Goal: Task Accomplishment & Management: Manage account settings

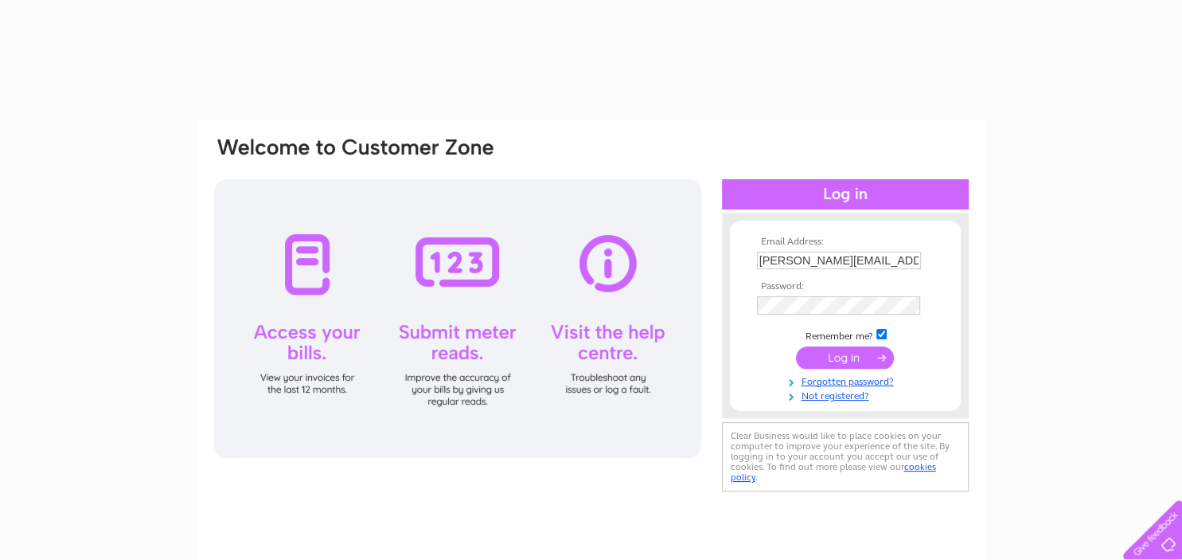
click at [852, 355] on input "submit" at bounding box center [845, 357] width 98 height 22
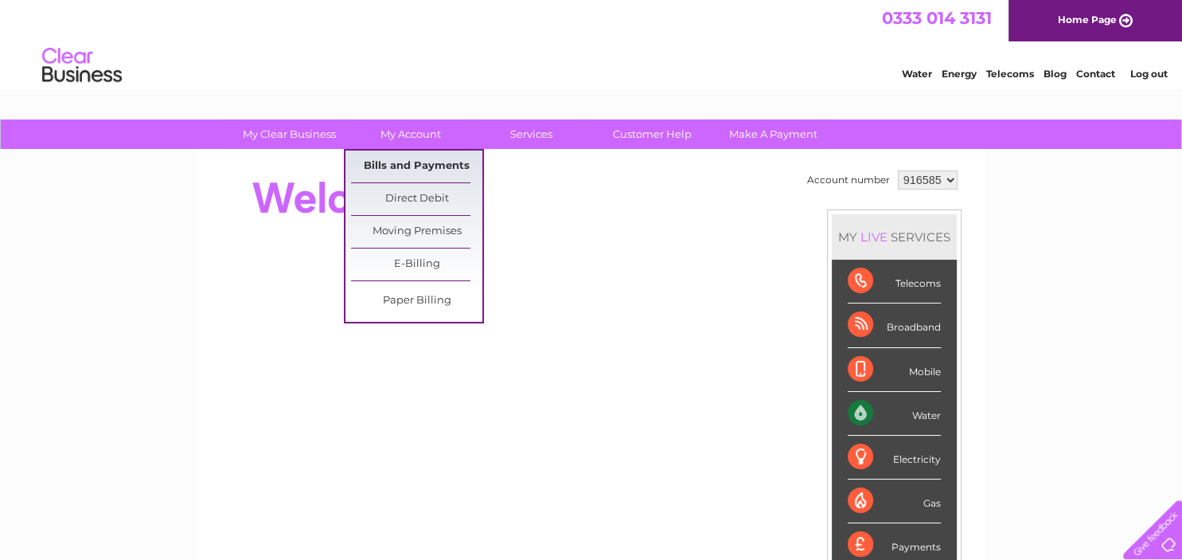
click at [412, 163] on link "Bills and Payments" at bounding box center [416, 166] width 131 height 32
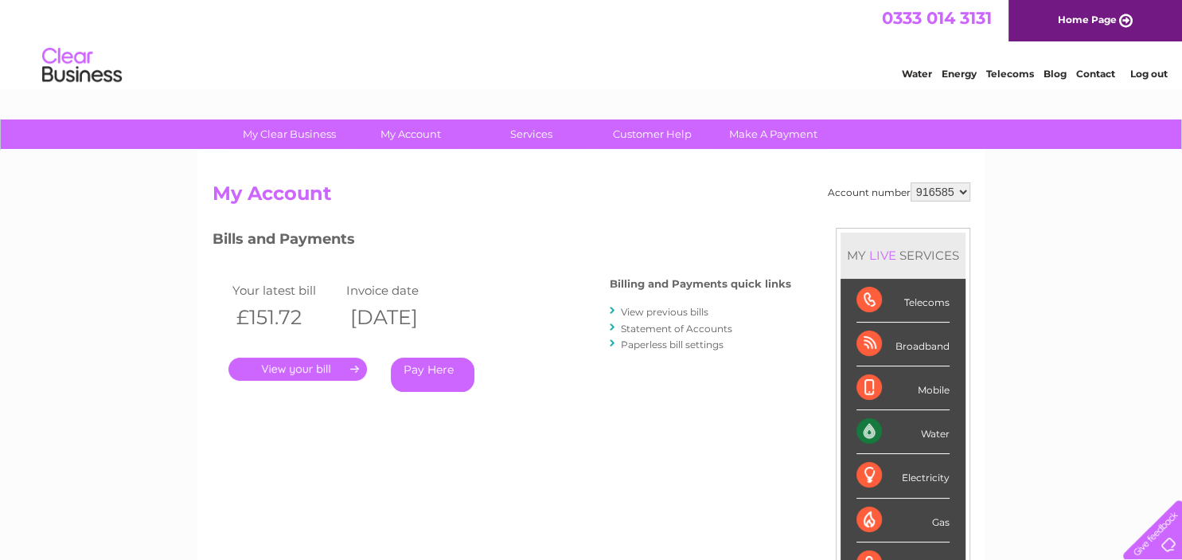
click at [662, 317] on link "View previous bills" at bounding box center [665, 312] width 88 height 12
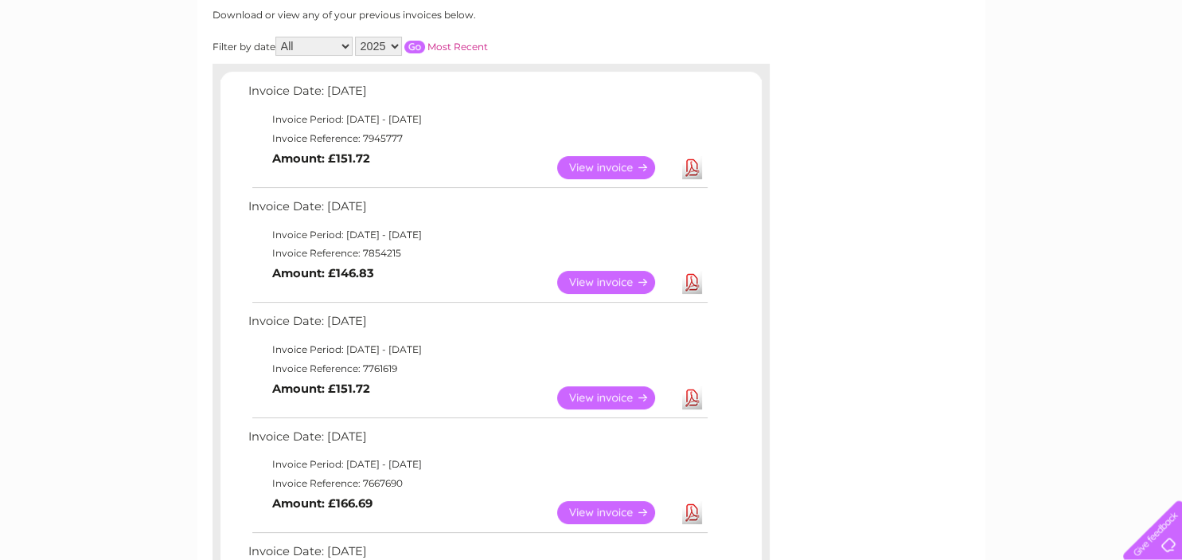
scroll to position [252, 0]
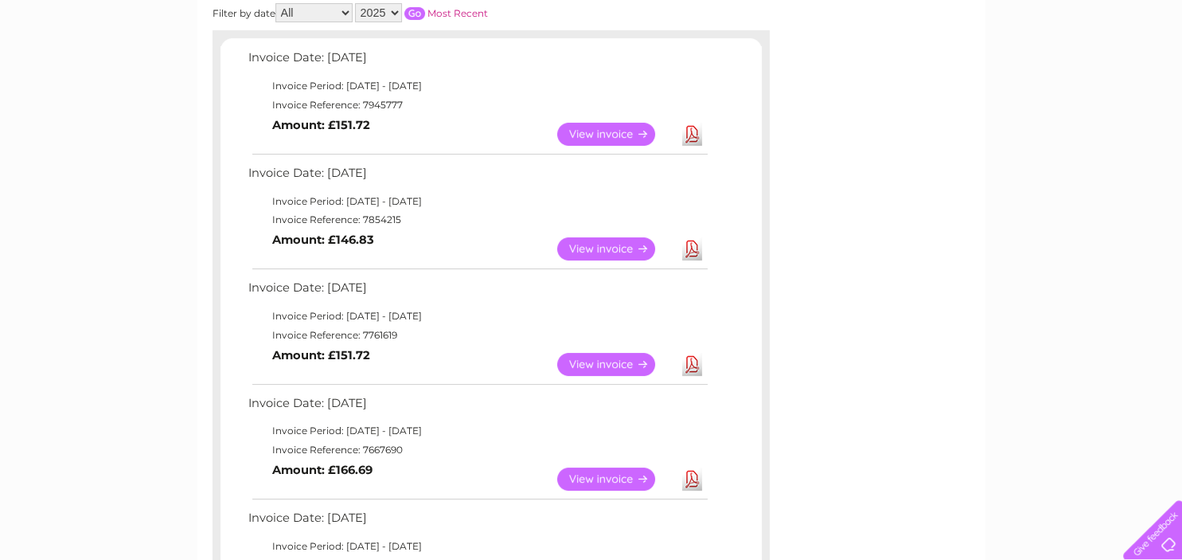
click at [604, 358] on link "View" at bounding box center [615, 364] width 117 height 23
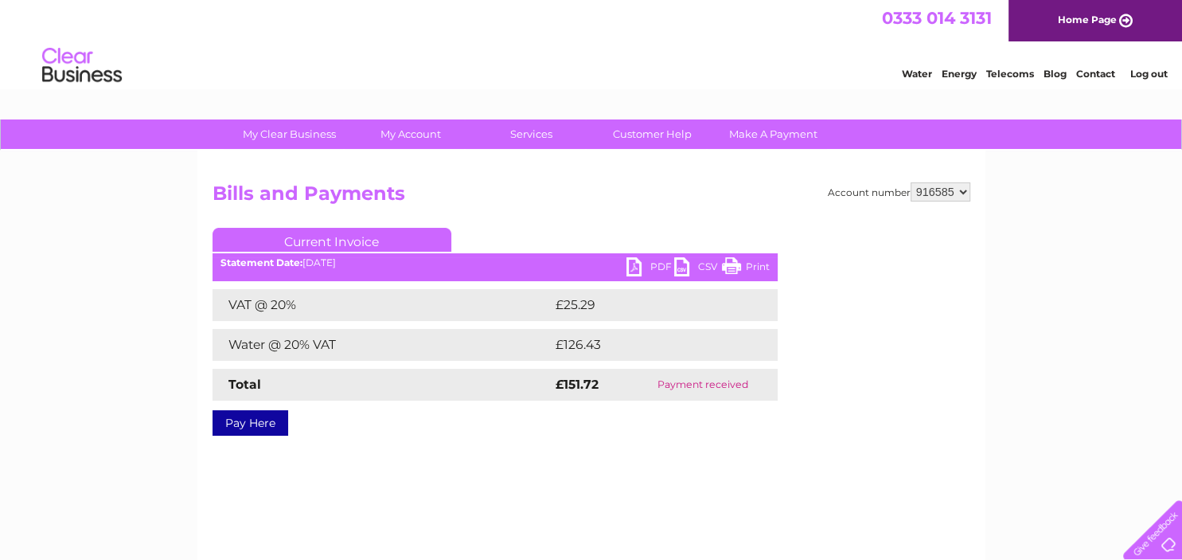
click at [737, 266] on link "Print" at bounding box center [746, 268] width 48 height 23
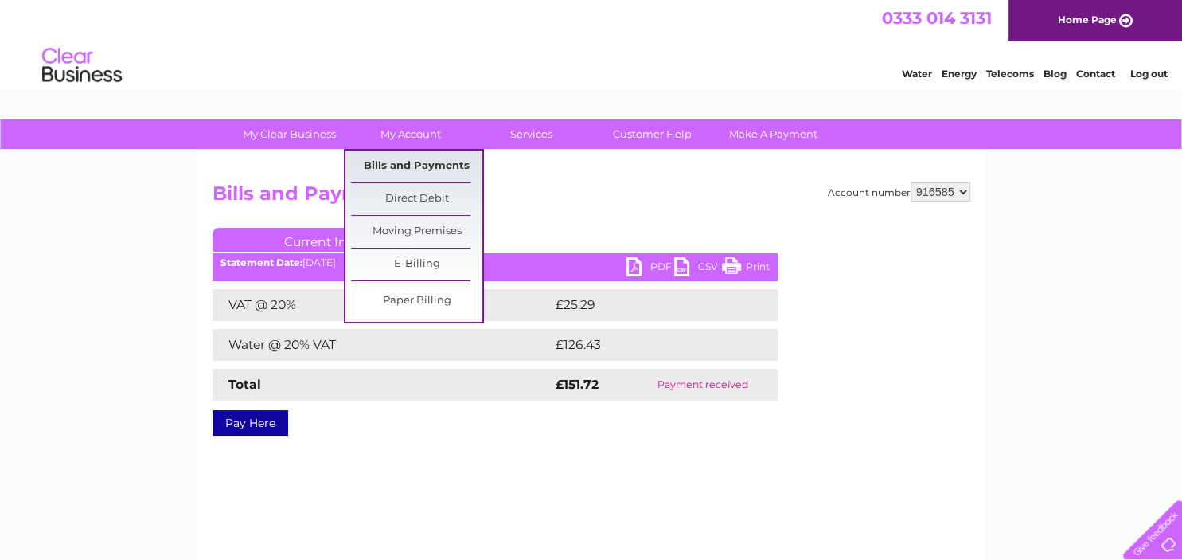
click at [406, 151] on link "Bills and Payments" at bounding box center [416, 166] width 131 height 32
click at [406, 161] on link "Bills and Payments" at bounding box center [416, 166] width 131 height 32
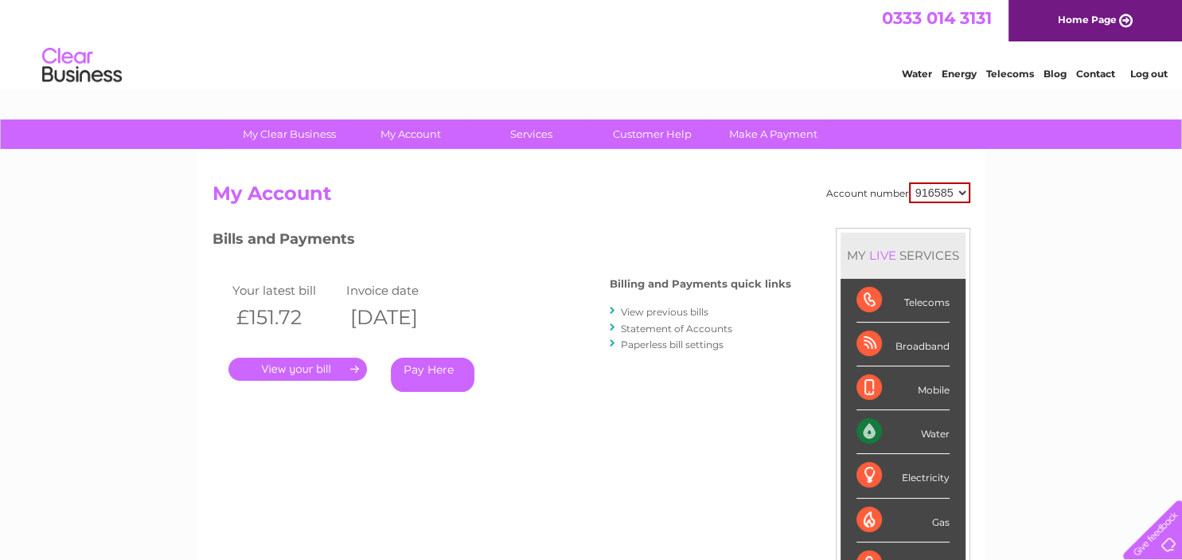
click at [654, 307] on link "View previous bills" at bounding box center [665, 312] width 88 height 12
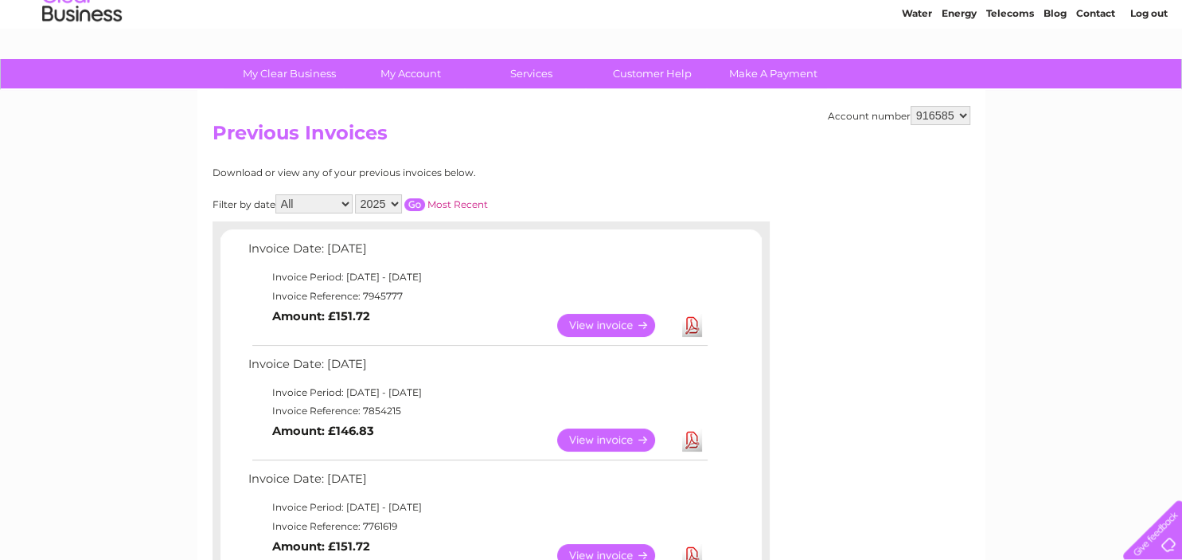
scroll to position [84, 0]
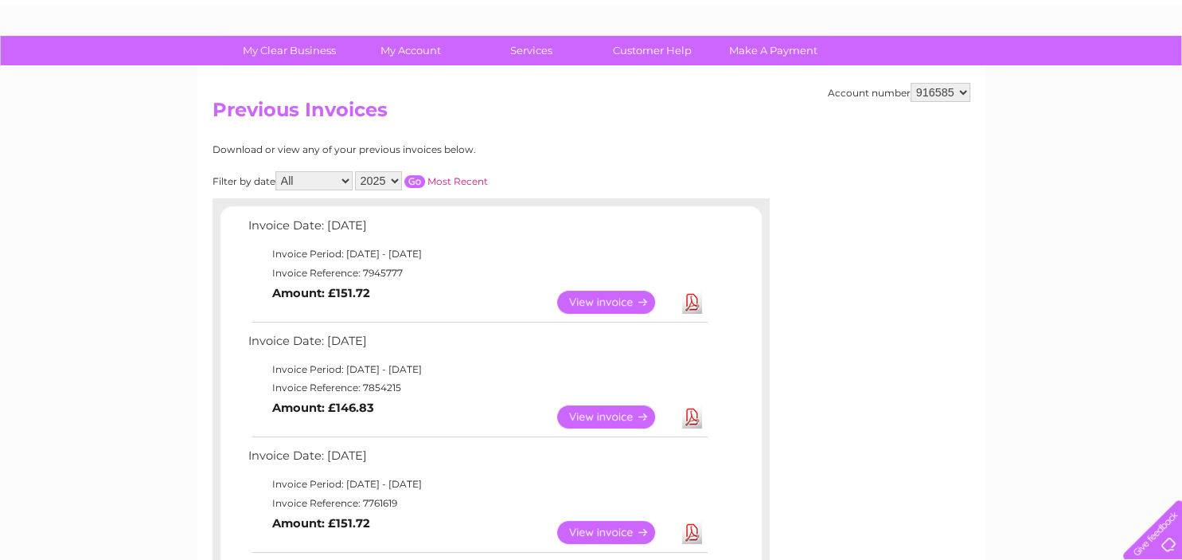
click at [589, 419] on link "View" at bounding box center [615, 416] width 117 height 23
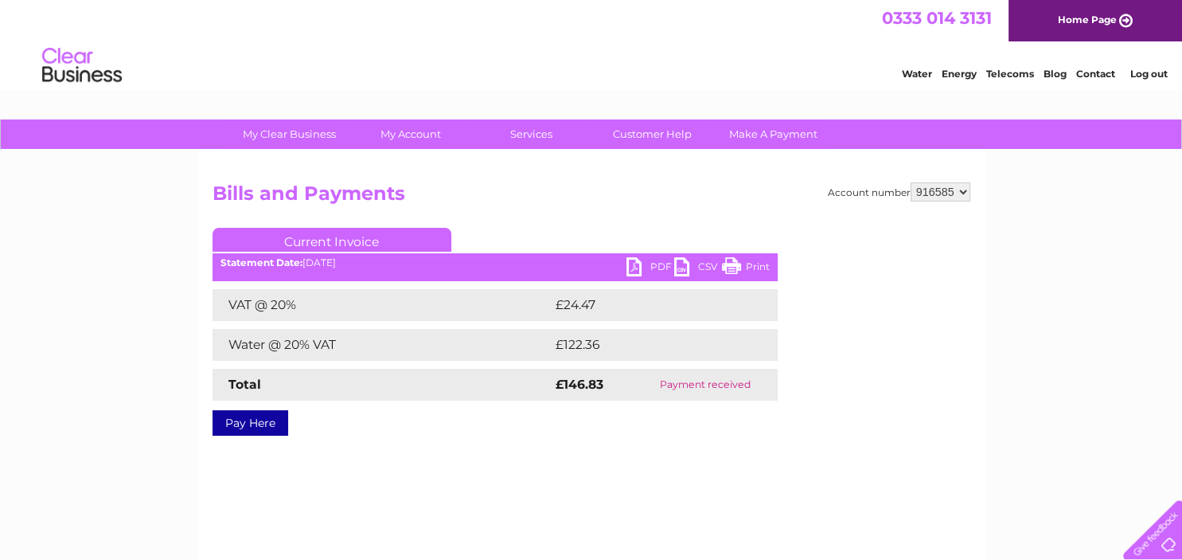
click at [747, 260] on link "Print" at bounding box center [746, 268] width 48 height 23
